Goal: Task Accomplishment & Management: Manage account settings

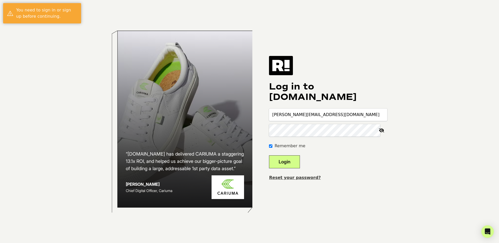
click at [290, 162] on button "Login" at bounding box center [284, 161] width 31 height 13
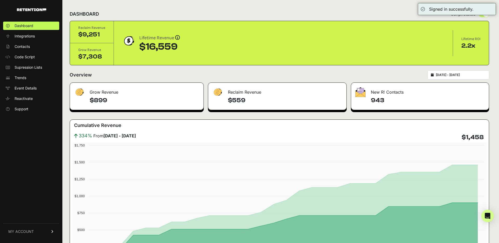
scroll to position [2, 0]
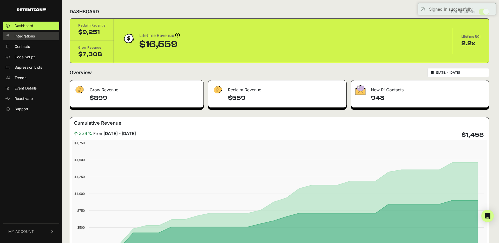
click at [38, 36] on link "Integrations" at bounding box center [31, 36] width 56 height 8
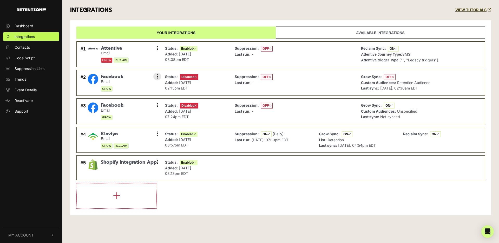
drag, startPoint x: 323, startPoint y: 83, endPoint x: 318, endPoint y: 83, distance: 5.2
click at [323, 83] on div "Suppression: OFF Last run: -" at bounding box center [294, 82] width 124 height 20
click at [189, 77] on span "Disabled" at bounding box center [189, 77] width 18 height 6
click at [154, 76] on button at bounding box center [157, 76] width 8 height 8
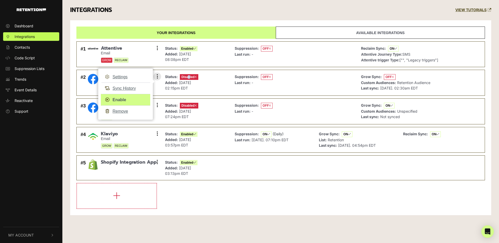
click at [121, 102] on link "Enable" at bounding box center [125, 100] width 49 height 12
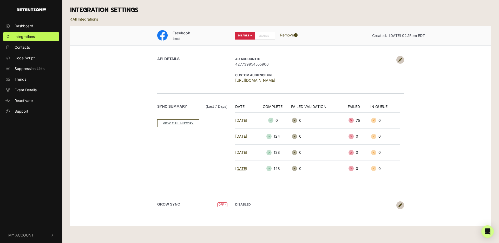
click at [264, 34] on label "ENABLE" at bounding box center [265, 36] width 20 height 8
radio input "false"
radio input "true"
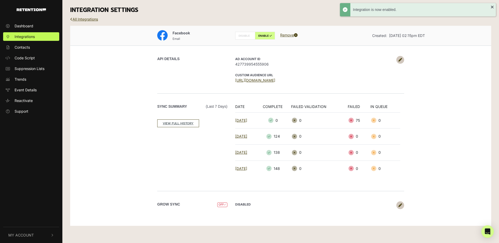
click at [366, 54] on div "API DETAILS AD Account ID 427739954555906 CUSTOM AUDIENCE URL https://business.…" at bounding box center [280, 69] width 296 height 48
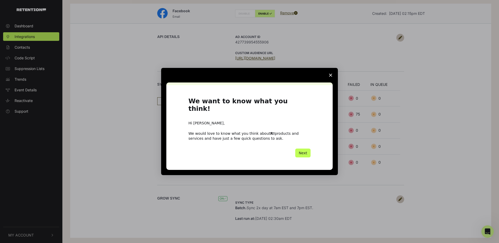
click at [303, 150] on button "Next" at bounding box center [302, 152] width 15 height 9
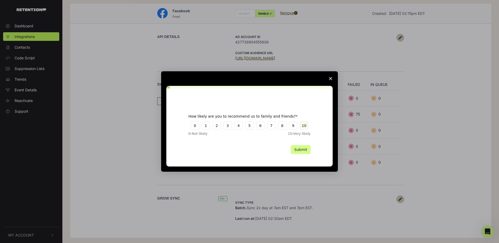
click at [303, 125] on button "10" at bounding box center [304, 125] width 8 height 8
click at [305, 151] on button "Submit" at bounding box center [301, 149] width 20 height 9
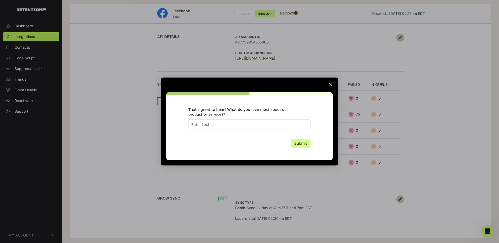
click at [297, 121] on input "Enter text..." at bounding box center [249, 124] width 122 height 10
click at [331, 84] on icon "Close survey" at bounding box center [330, 84] width 3 height 3
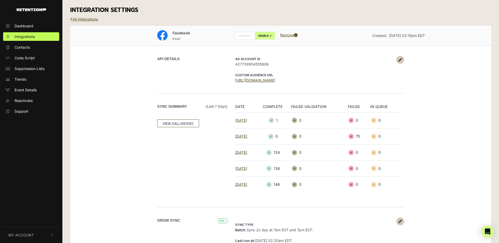
scroll to position [22, 0]
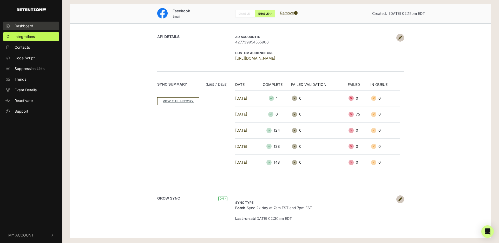
click at [28, 26] on span "Dashboard" at bounding box center [24, 25] width 19 height 5
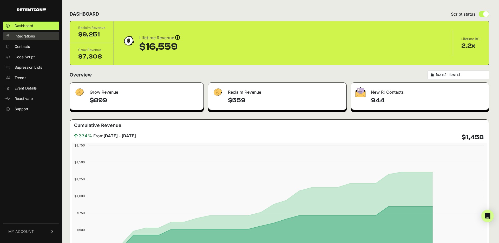
click at [30, 36] on span "Integrations" at bounding box center [25, 36] width 20 height 5
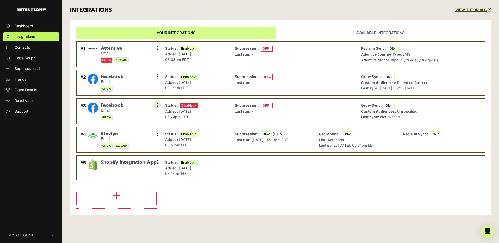
click at [155, 105] on button at bounding box center [157, 105] width 8 height 8
click at [137, 130] on link "Enable" at bounding box center [125, 128] width 49 height 12
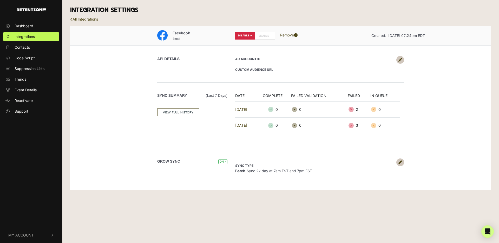
click at [254, 36] on label "DISABLE" at bounding box center [245, 36] width 20 height 8
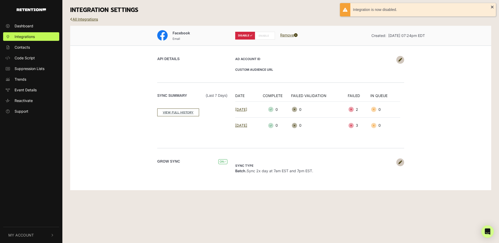
click at [259, 36] on label "ENABLE" at bounding box center [265, 36] width 20 height 8
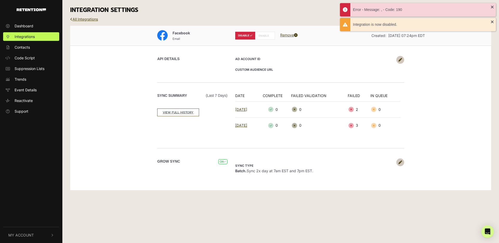
click at [238, 37] on label "DISABLE" at bounding box center [245, 36] width 20 height 8
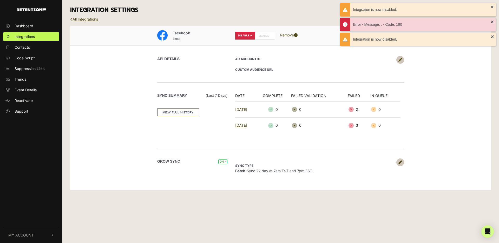
click at [266, 34] on label "ENABLE" at bounding box center [265, 36] width 20 height 8
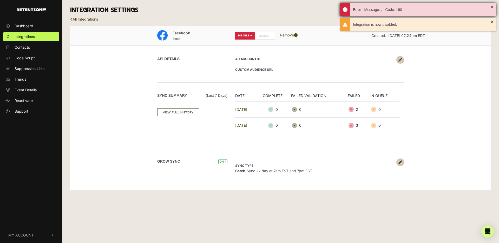
click at [407, 12] on div "Error - Message: , - Code: 190" at bounding box center [422, 9] width 138 height 5
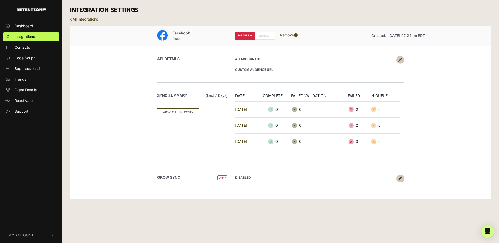
click at [401, 61] on link at bounding box center [400, 60] width 8 height 8
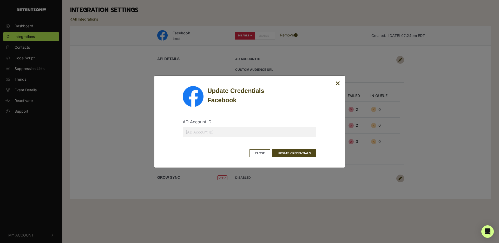
drag, startPoint x: 208, startPoint y: 136, endPoint x: 208, endPoint y: 133, distance: 3.7
click at [208, 135] on input "text" at bounding box center [249, 132] width 133 height 10
type input "427739954555906"
click at [298, 151] on button "UPDATE CREDENTIALS" at bounding box center [294, 153] width 44 height 8
click at [302, 156] on button "UPDATE CREDENTIALS" at bounding box center [294, 153] width 44 height 8
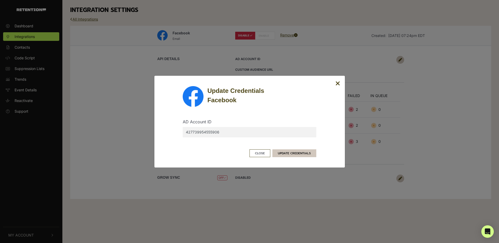
click at [301, 152] on button "UPDATE CREDENTIALS" at bounding box center [294, 153] width 44 height 8
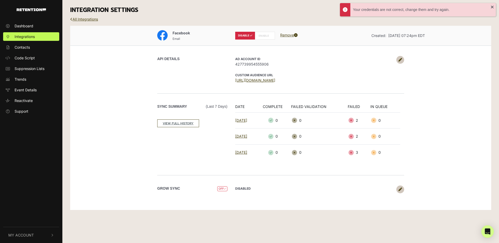
click at [268, 36] on label "ENABLE" at bounding box center [265, 36] width 20 height 8
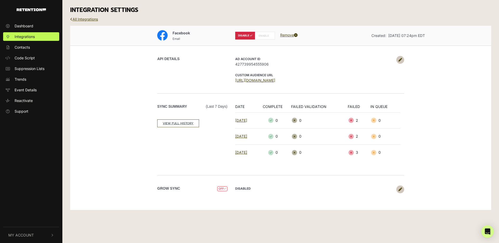
radio input "false"
radio input "true"
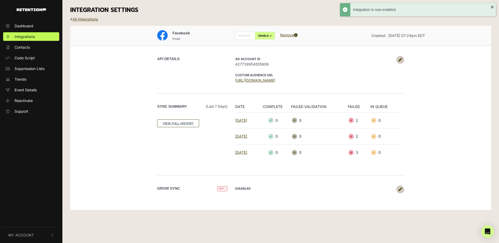
click at [95, 53] on div "Facebook Email DISABLE ENABLE Remove Created: Aug 18, 2025 07:24pm EDT API DETA…" at bounding box center [280, 118] width 421 height 184
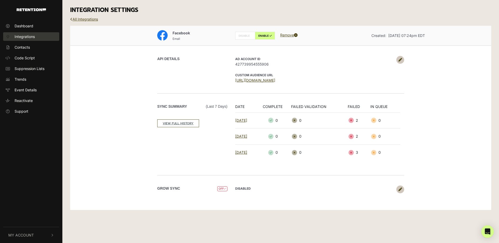
click at [31, 37] on span "Integrations" at bounding box center [25, 36] width 20 height 5
